Goal: Task Accomplishment & Management: Manage account settings

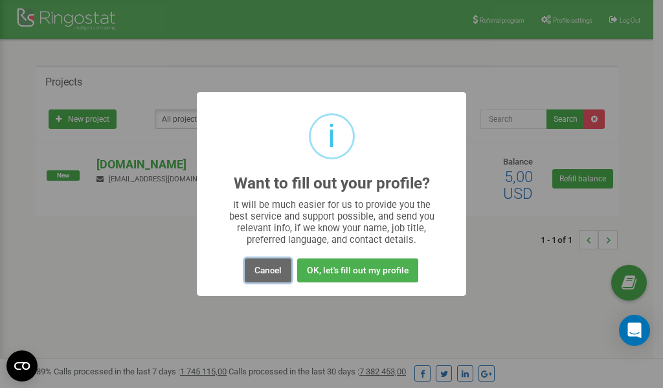
click at [270, 269] on button "Cancel" at bounding box center [268, 270] width 47 height 24
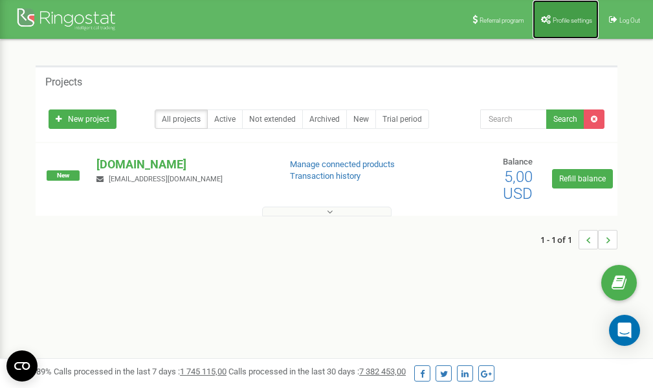
click at [557, 19] on span "Profile settings" at bounding box center [572, 20] width 39 height 7
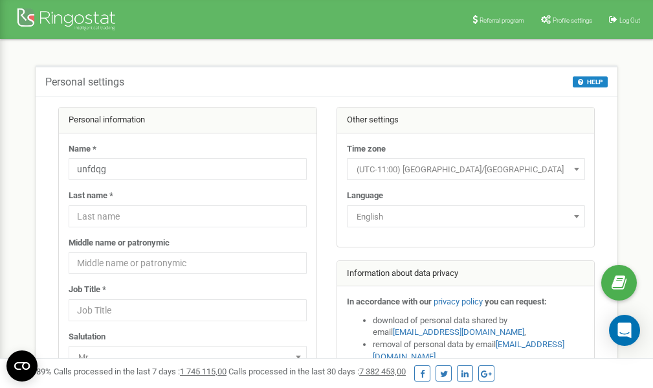
scroll to position [65, 0]
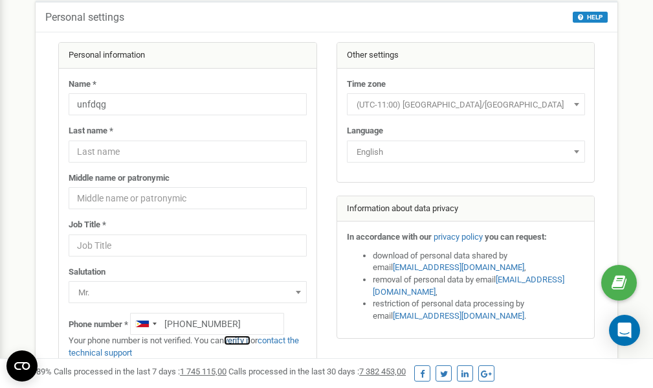
click at [245, 341] on link "verify it" at bounding box center [237, 340] width 27 height 10
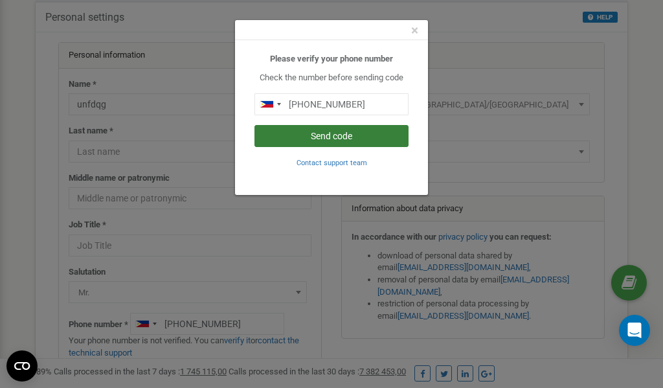
click at [337, 135] on button "Send code" at bounding box center [331, 136] width 154 height 22
